Goal: Task Accomplishment & Management: Manage account settings

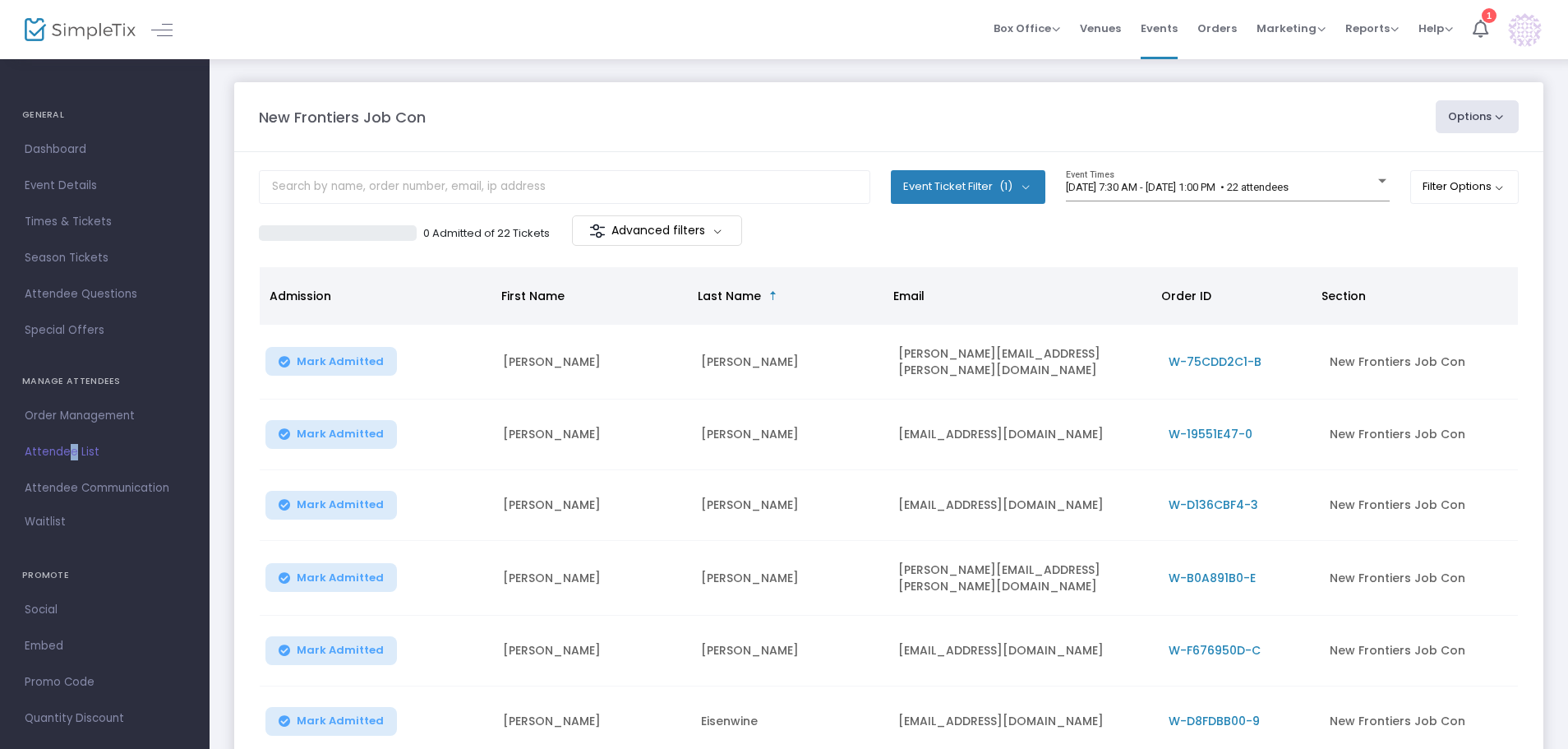
click at [67, 454] on span "Attendee List" at bounding box center [105, 452] width 161 height 21
click at [727, 233] on m-button "Advanced filters" at bounding box center [657, 230] width 171 height 30
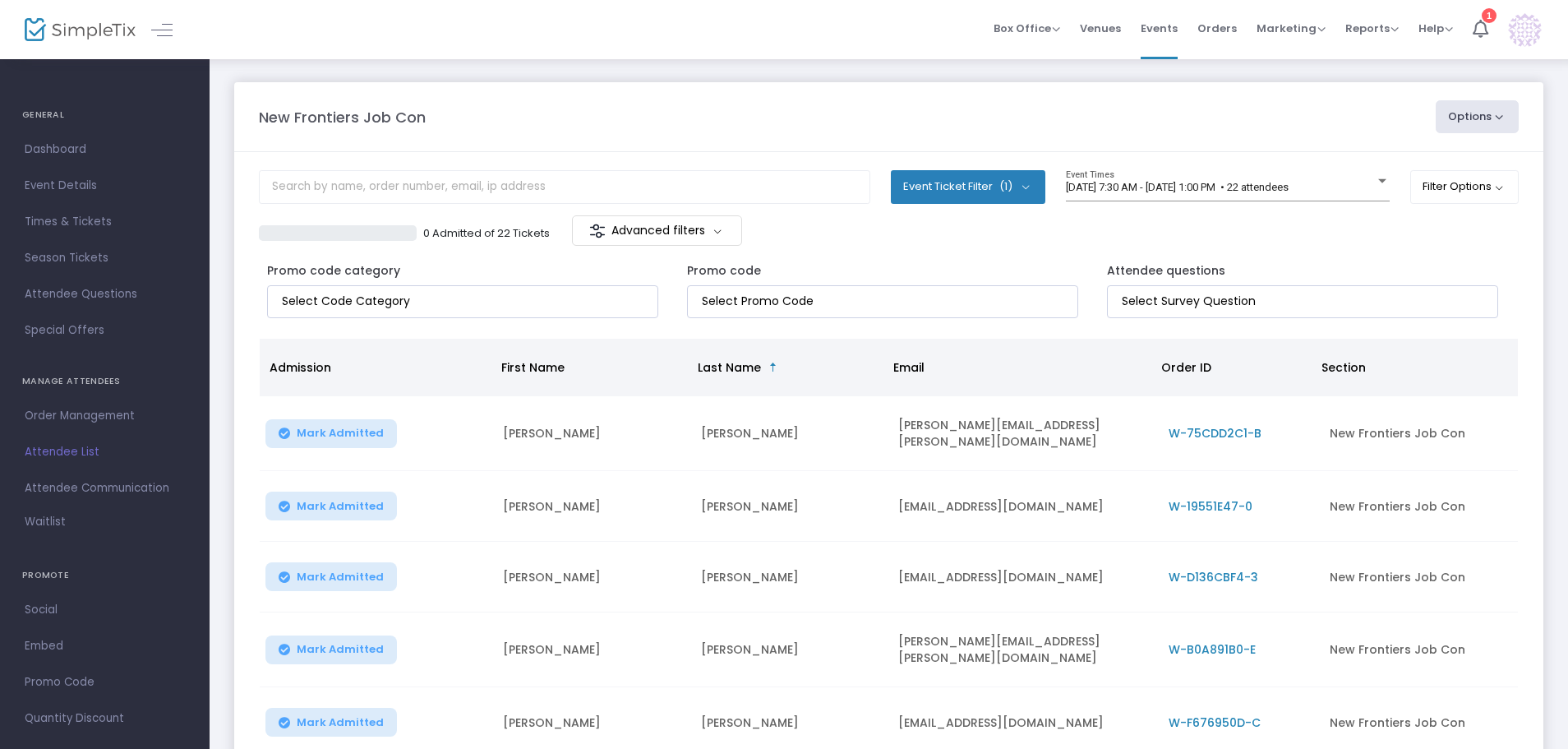
click at [727, 233] on m-button "Advanced filters" at bounding box center [657, 230] width 171 height 30
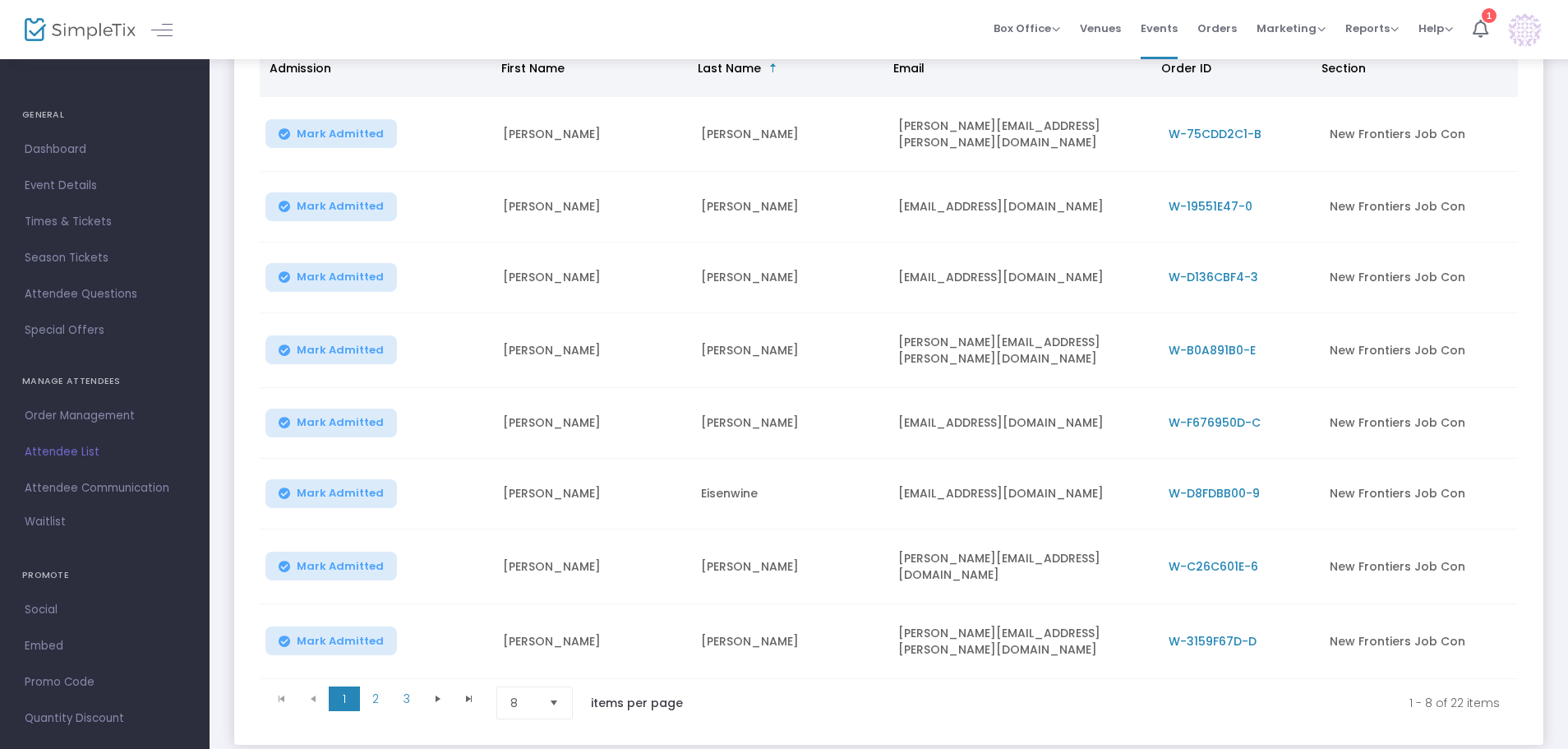
scroll to position [320, 0]
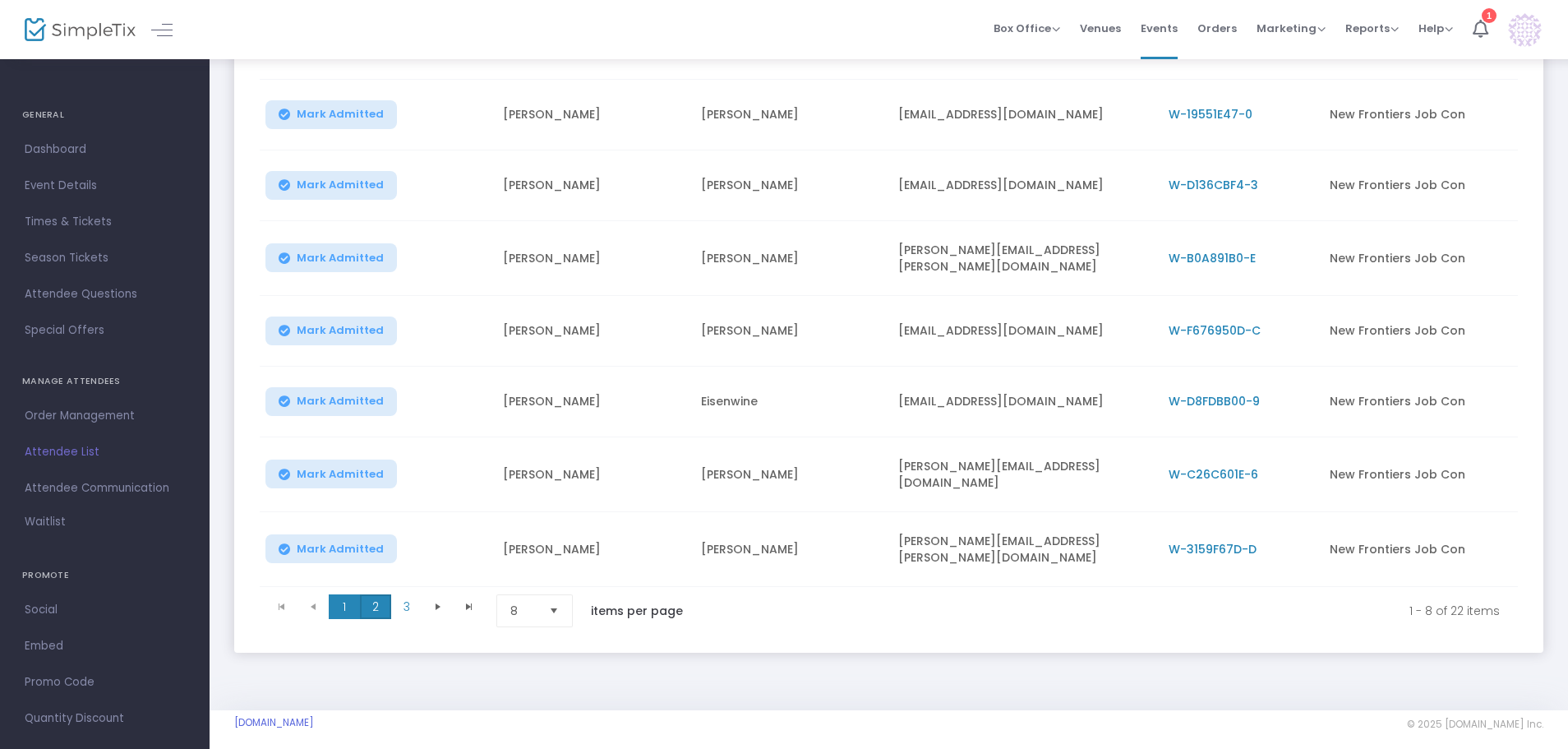
click at [377, 595] on span "2" at bounding box center [375, 607] width 31 height 25
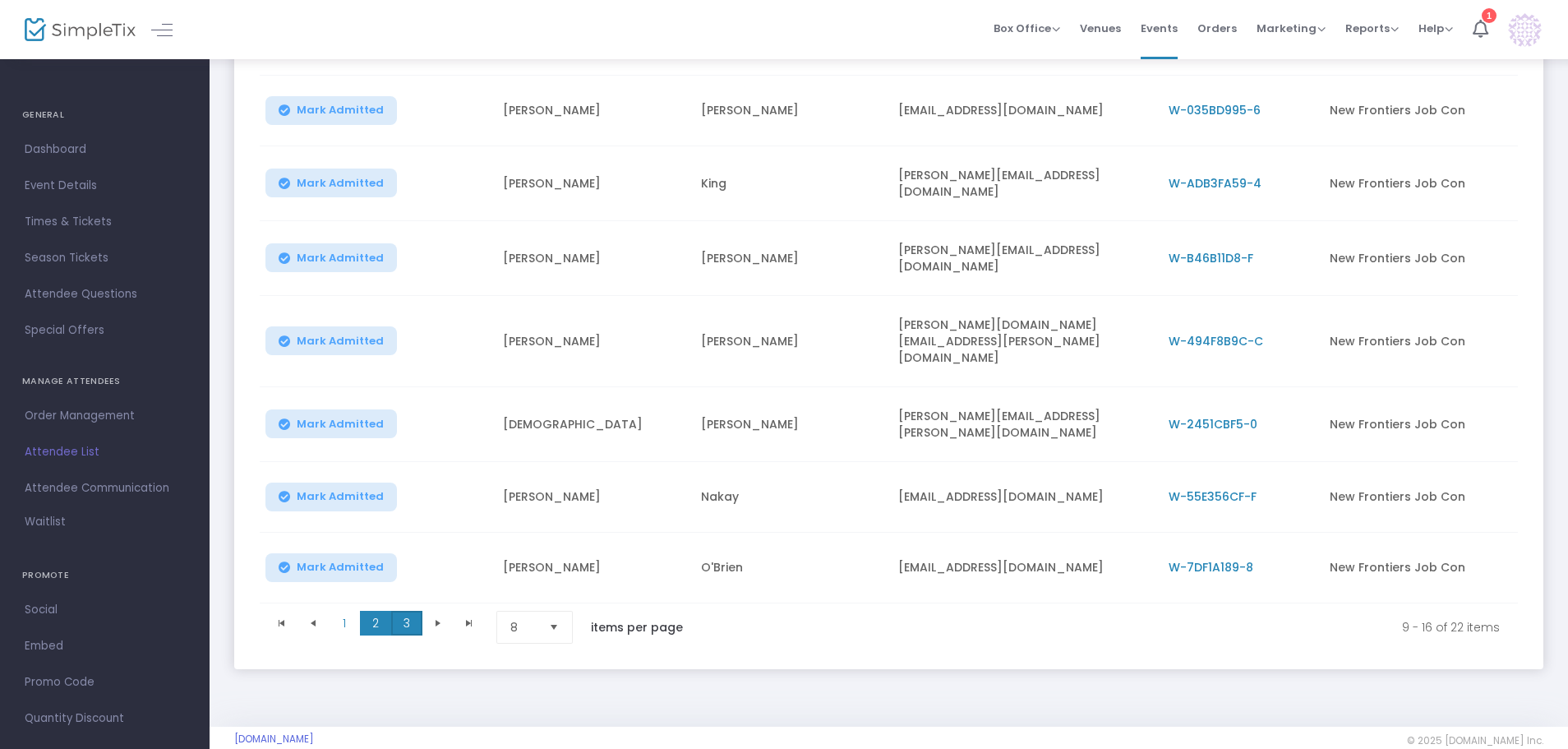
click at [404, 611] on span "3" at bounding box center [406, 623] width 31 height 25
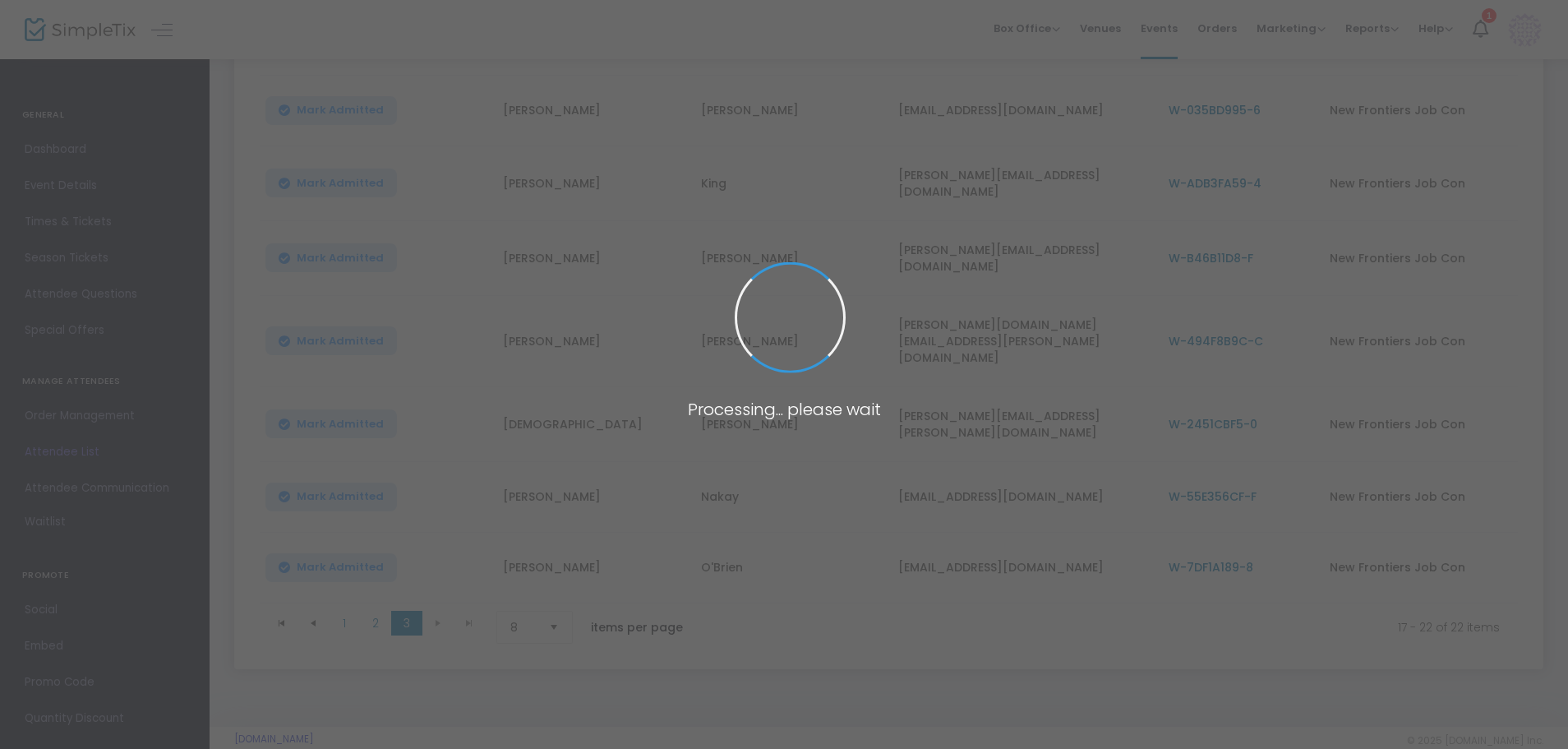
scroll to position [179, 0]
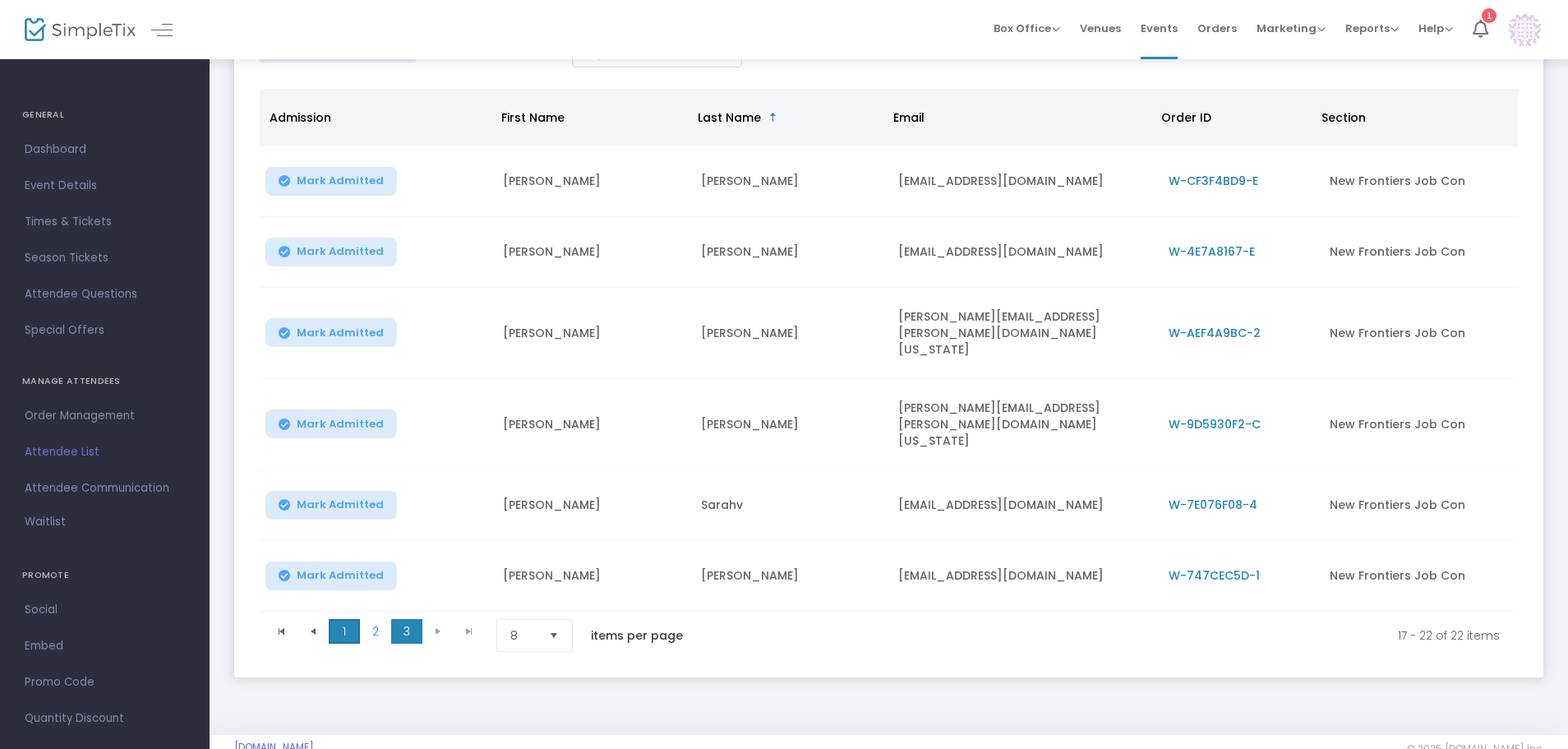
click at [348, 619] on span "1" at bounding box center [344, 631] width 31 height 25
